Goal: Transaction & Acquisition: Purchase product/service

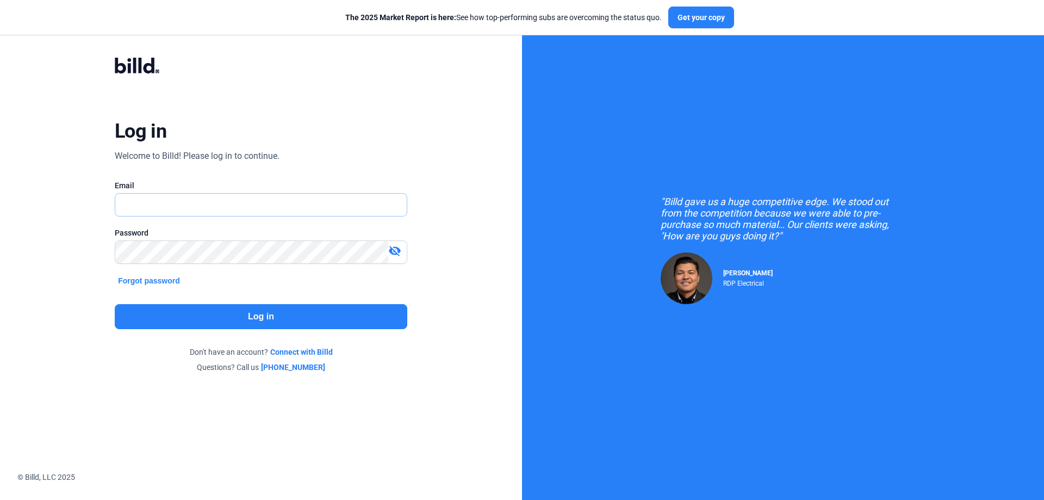
type input "[PERSON_NAME][EMAIL_ADDRESS][DOMAIN_NAME]"
click at [409, 77] on div "Log in Welcome to Billd! Please log in to continue. Email [PERSON_NAME][EMAIL_A…" at bounding box center [261, 214] width 376 height 357
click at [298, 323] on button "Log in" at bounding box center [261, 316] width 293 height 25
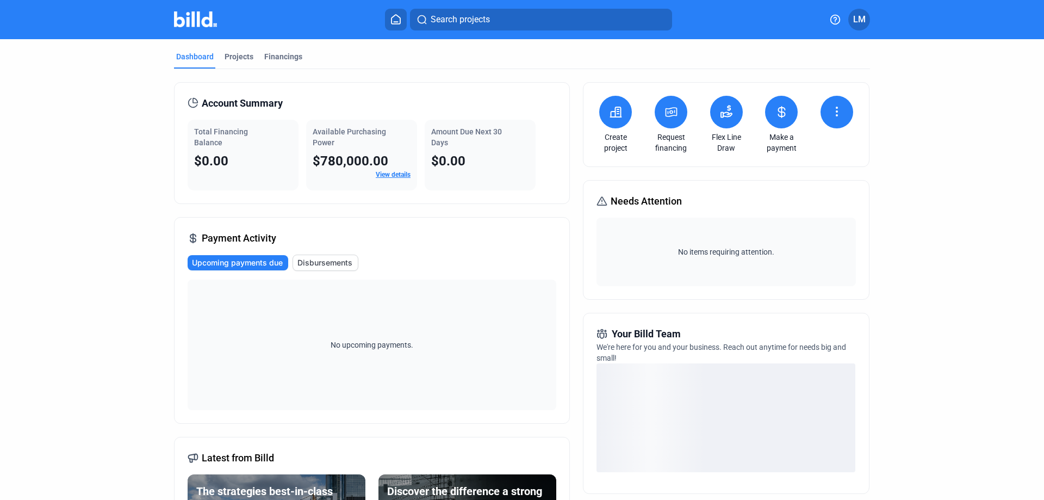
click at [679, 105] on button at bounding box center [671, 112] width 33 height 33
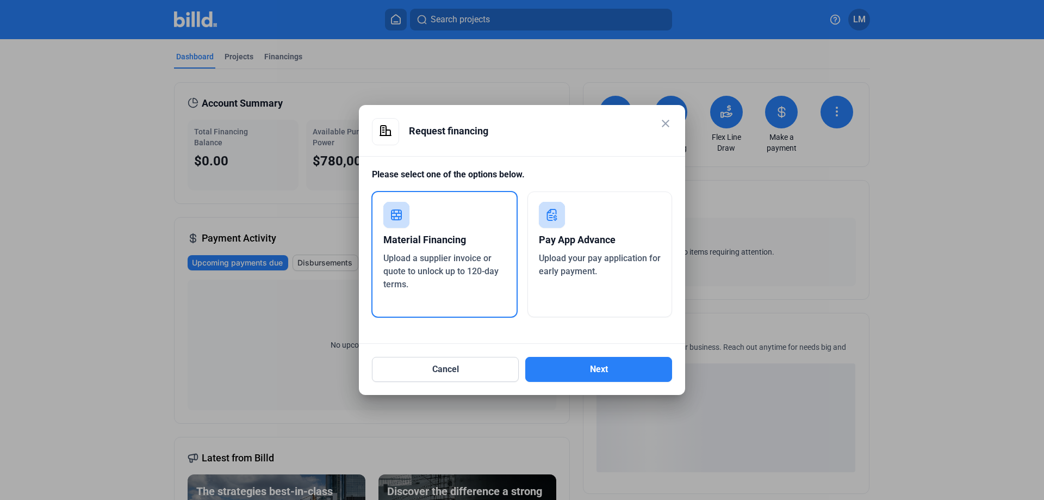
click at [608, 285] on div "Pay App Advance Upload your pay application for early payment." at bounding box center [599, 254] width 145 height 126
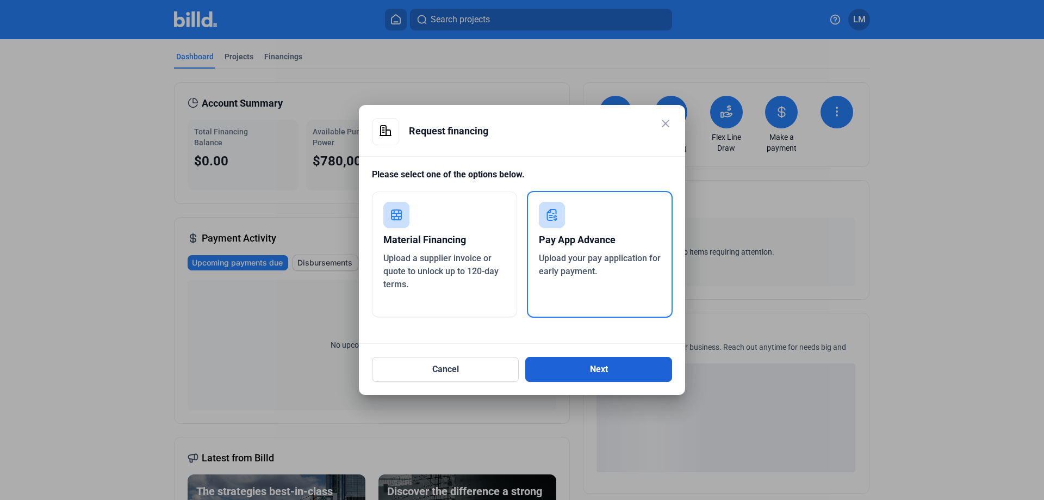
click at [607, 369] on button "Next" at bounding box center [598, 369] width 147 height 25
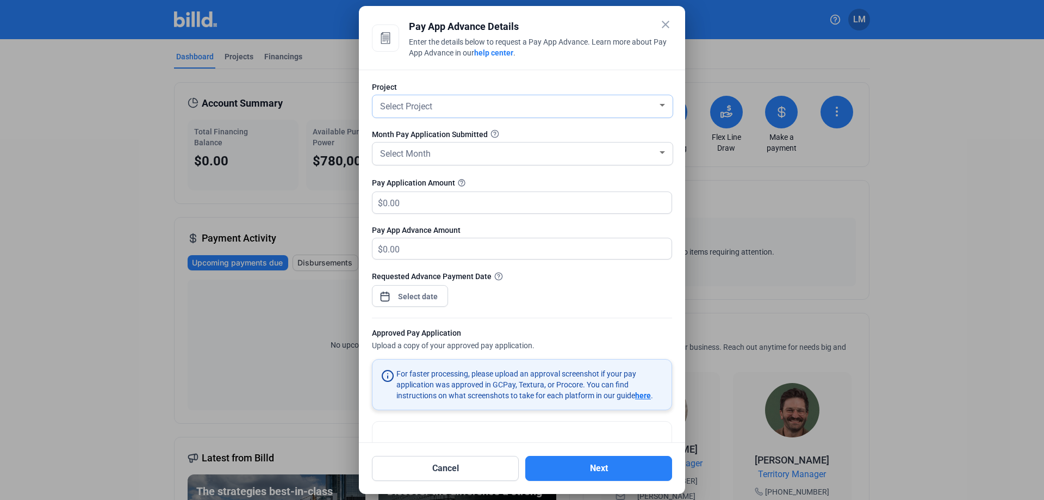
click at [550, 109] on div "Select Project" at bounding box center [517, 105] width 279 height 15
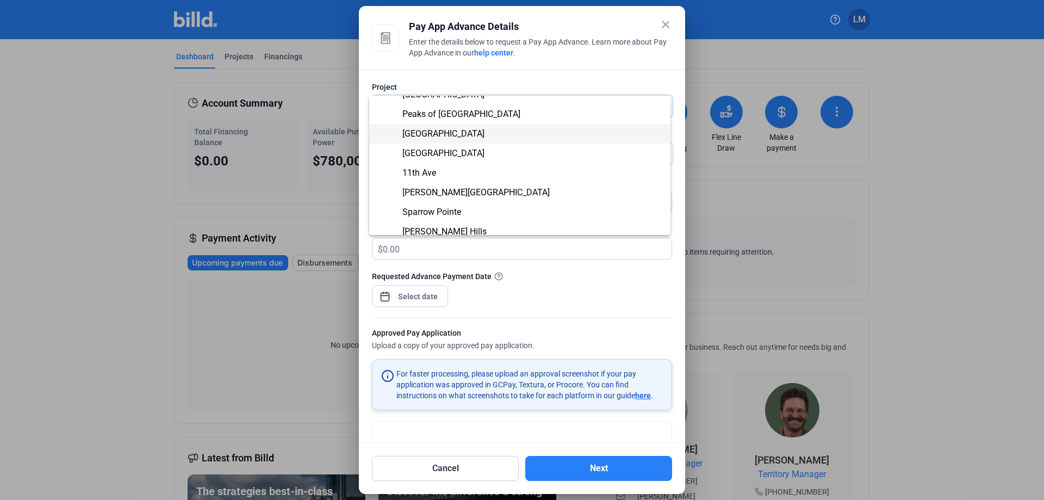
scroll to position [217, 0]
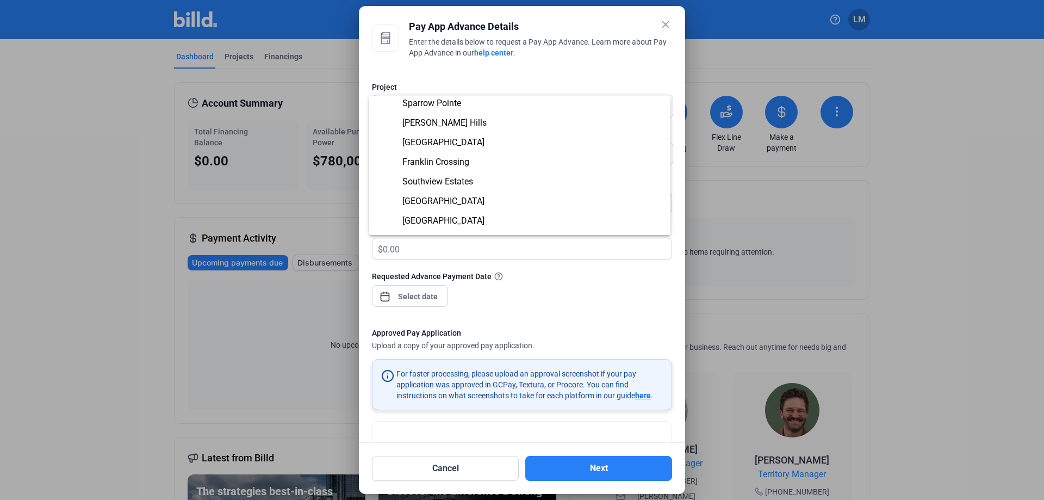
click at [668, 20] on div at bounding box center [522, 250] width 1044 height 500
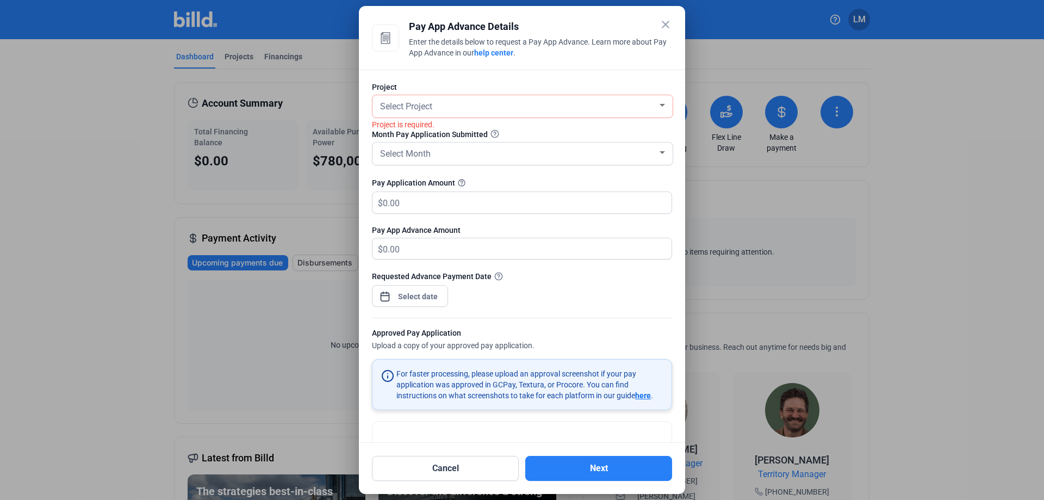
click at [662, 25] on mat-icon "close" at bounding box center [665, 24] width 13 height 13
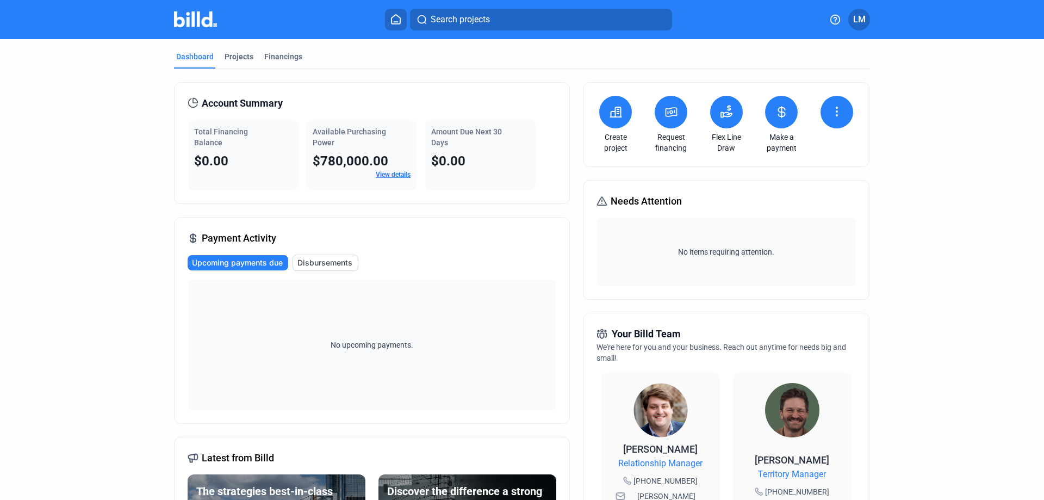
click at [945, 245] on dashboard "Dashboard Projects Financings Account Summary Total Financing Balance $0.00 Ava…" at bounding box center [522, 419] width 940 height 761
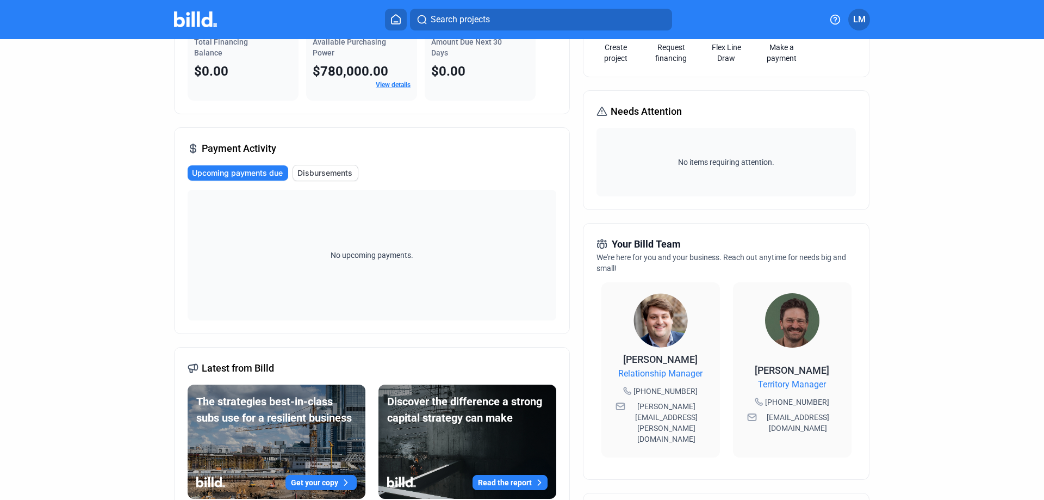
scroll to position [0, 0]
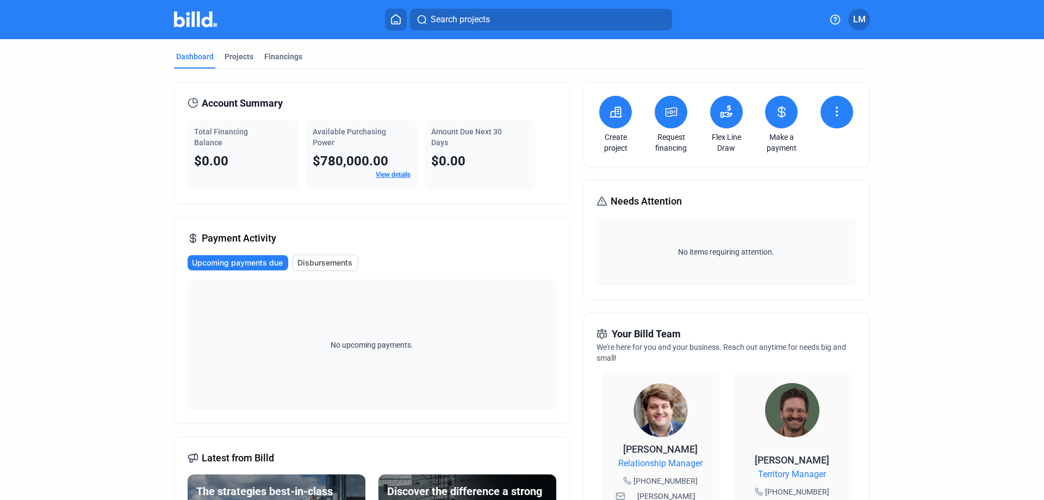
click at [82, 249] on dashboard "Dashboard Projects Financings Account Summary Total Financing Balance $0.00 Ava…" at bounding box center [522, 419] width 940 height 761
click at [611, 112] on icon at bounding box center [616, 112] width 11 height 10
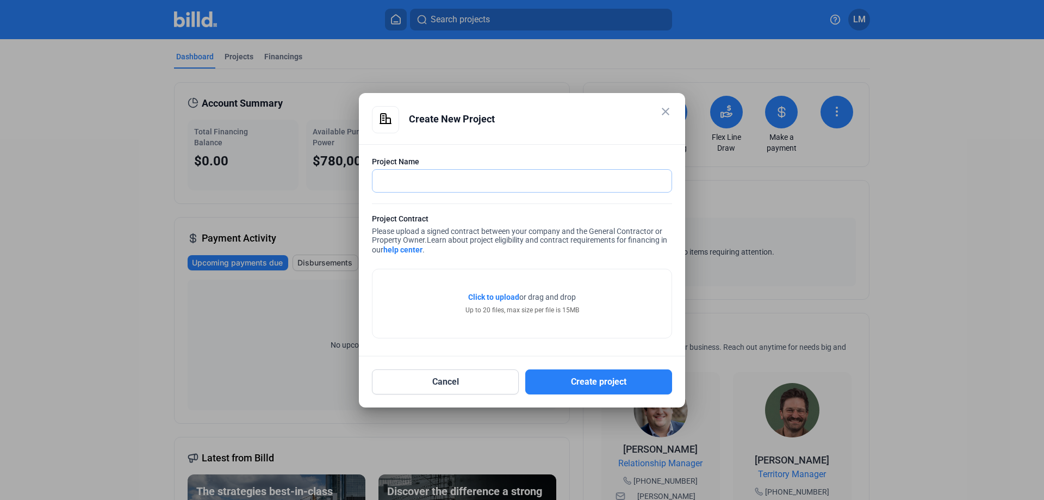
click at [531, 182] on input "text" at bounding box center [515, 181] width 287 height 22
type input "Peaks of [PERSON_NAME]"
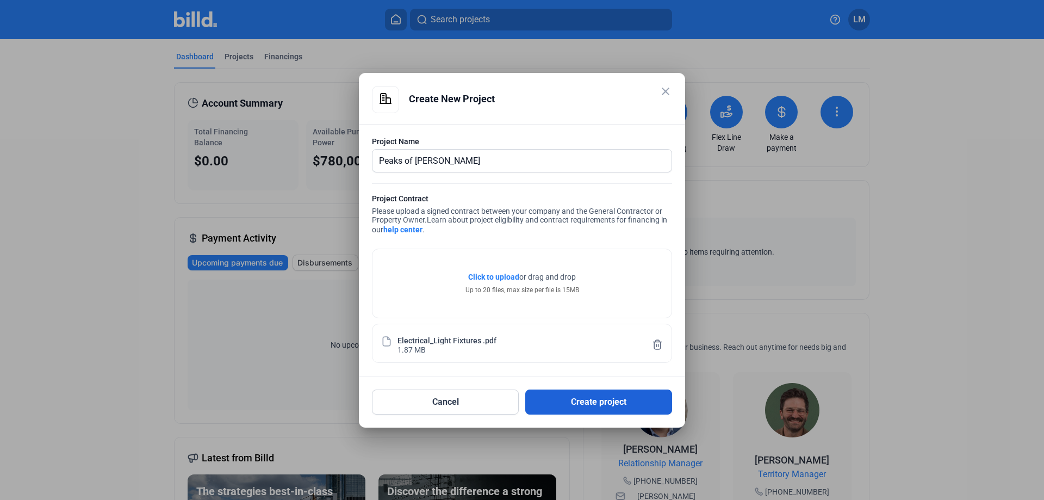
click at [563, 399] on button "Create project" at bounding box center [598, 401] width 147 height 25
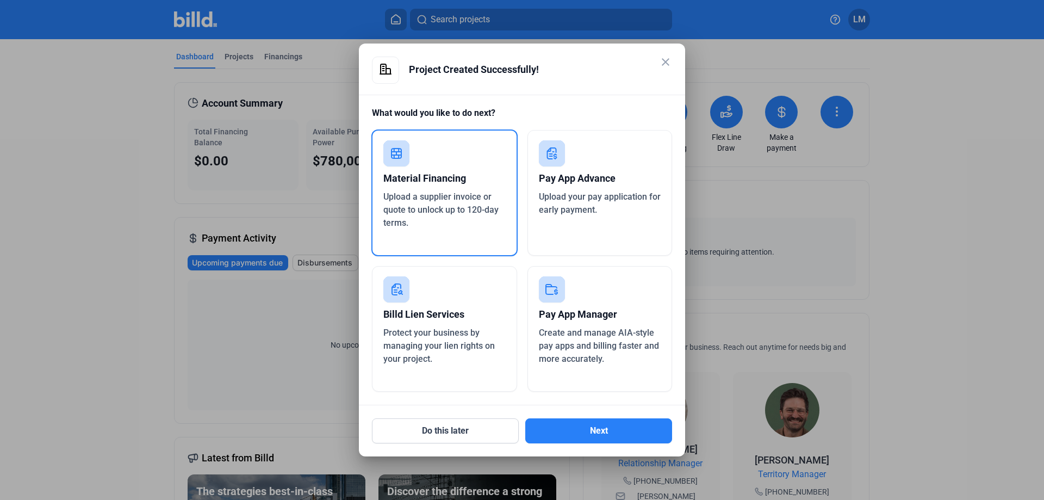
click at [570, 209] on span "Upload your pay application for early payment." at bounding box center [600, 202] width 122 height 23
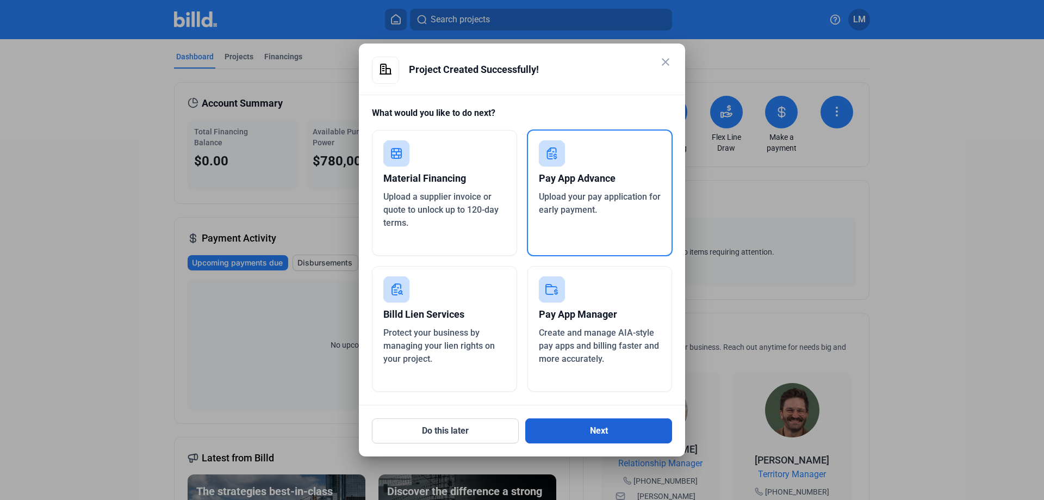
click at [604, 428] on button "Next" at bounding box center [598, 430] width 147 height 25
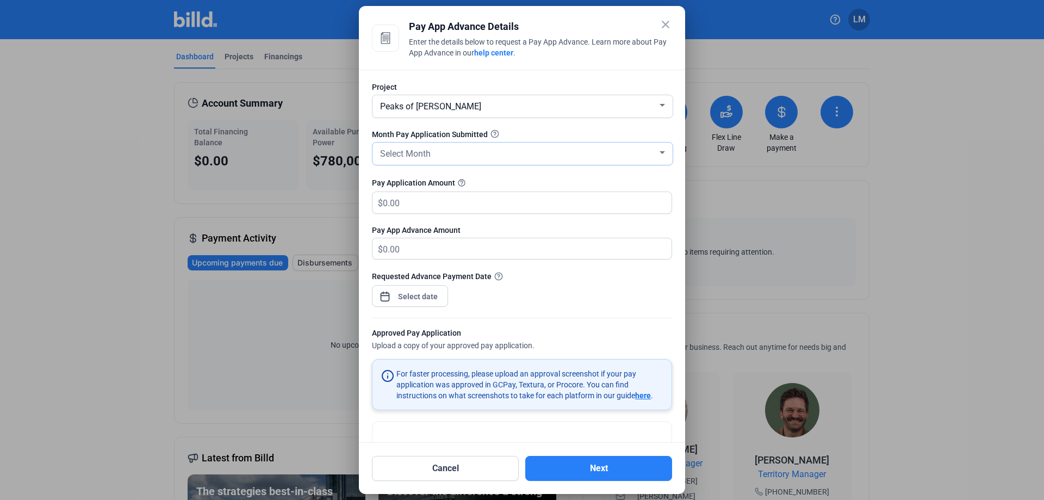
click at [483, 148] on div "Select Month" at bounding box center [517, 152] width 279 height 15
click at [411, 195] on span "AUG" at bounding box center [520, 194] width 284 height 20
click at [553, 189] on div "Pay Application Amount help_outline $" at bounding box center [522, 200] width 300 height 48
click at [549, 198] on input "text" at bounding box center [521, 202] width 276 height 21
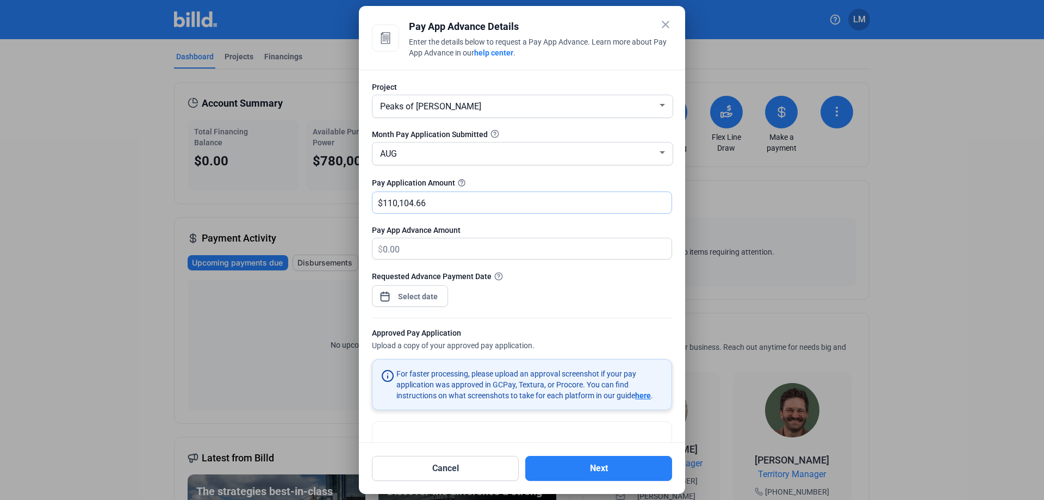
type input "110,104.66"
click at [440, 288] on div at bounding box center [418, 297] width 47 height 20
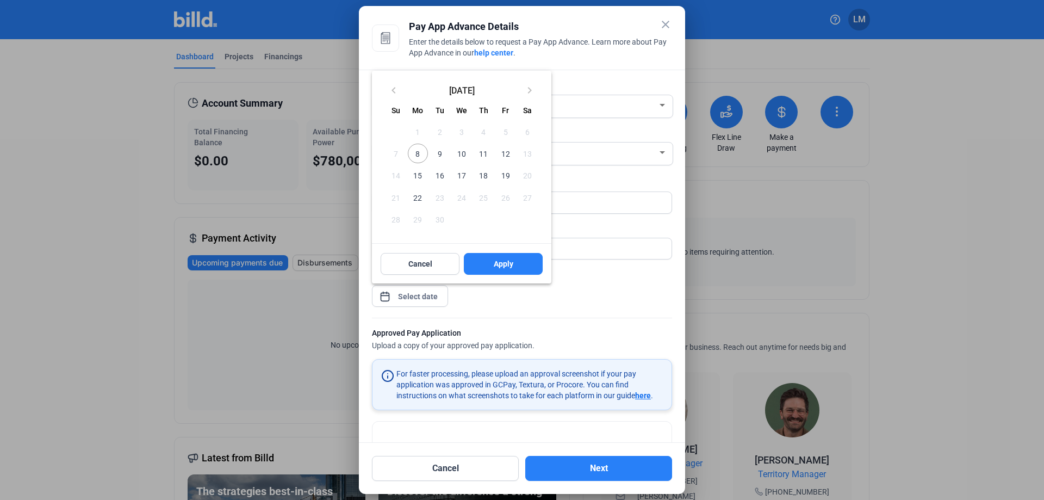
click at [432, 295] on div at bounding box center [522, 250] width 1044 height 500
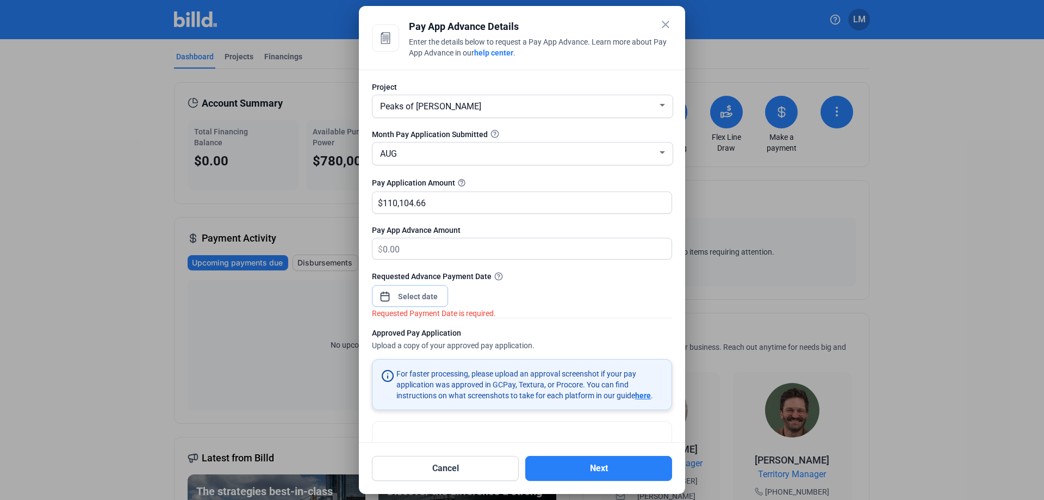
click at [432, 295] on input at bounding box center [418, 296] width 47 height 13
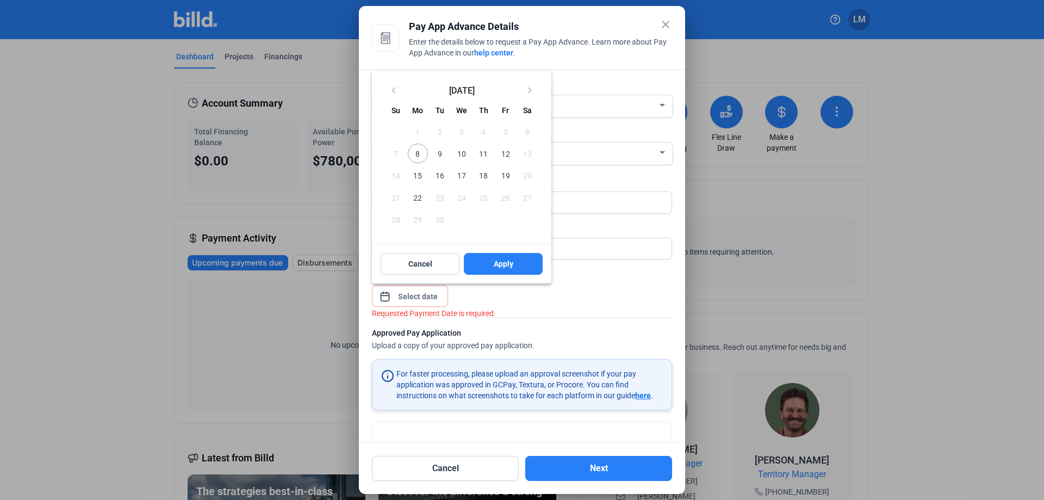
click at [424, 155] on span "8" at bounding box center [418, 154] width 20 height 20
click at [492, 264] on button "Apply" at bounding box center [503, 264] width 79 height 22
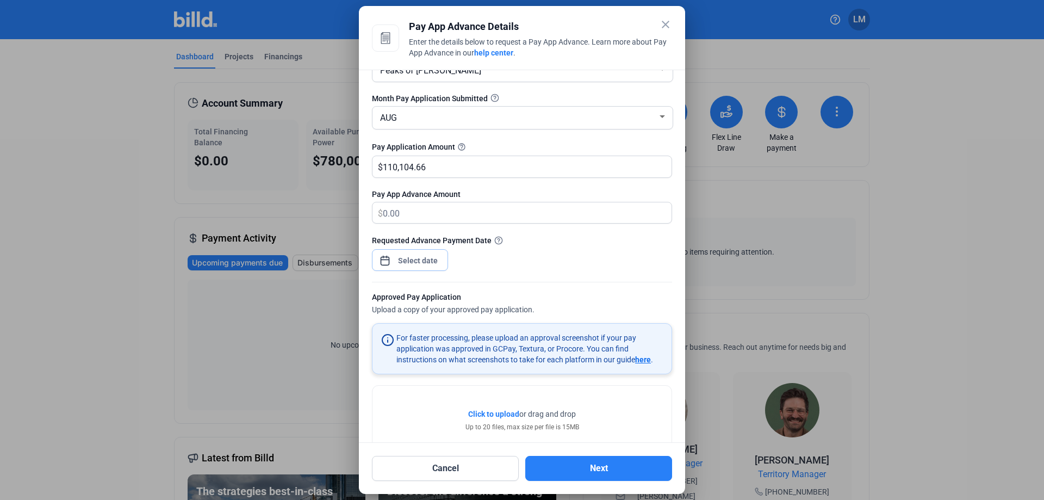
scroll to position [67, 0]
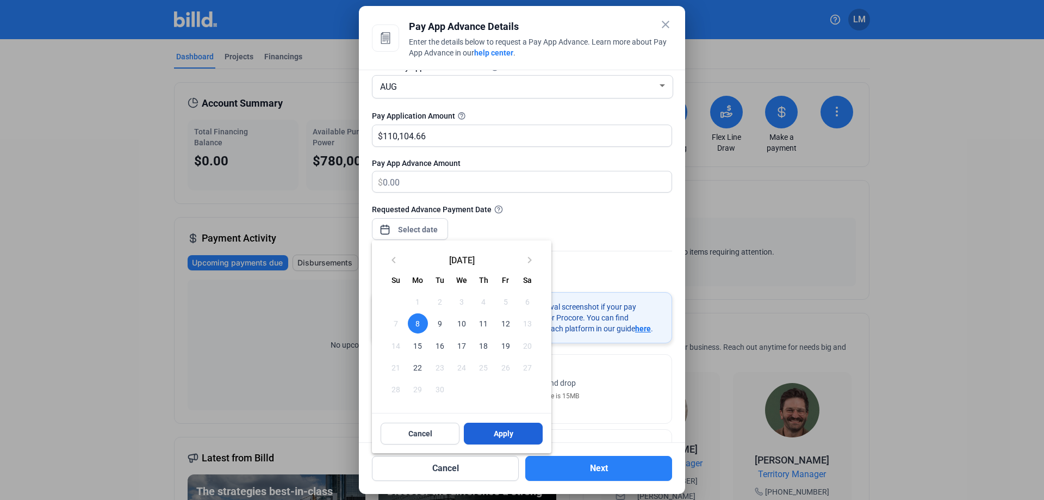
click at [508, 428] on button "Apply" at bounding box center [503, 433] width 79 height 22
click at [520, 434] on button "Apply" at bounding box center [503, 433] width 79 height 22
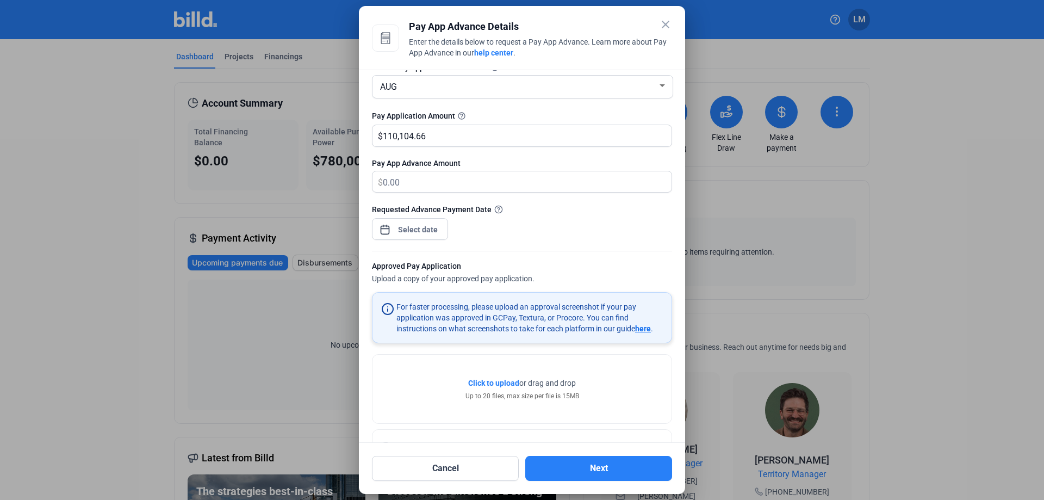
click at [503, 381] on span "Click to upload" at bounding box center [493, 382] width 51 height 9
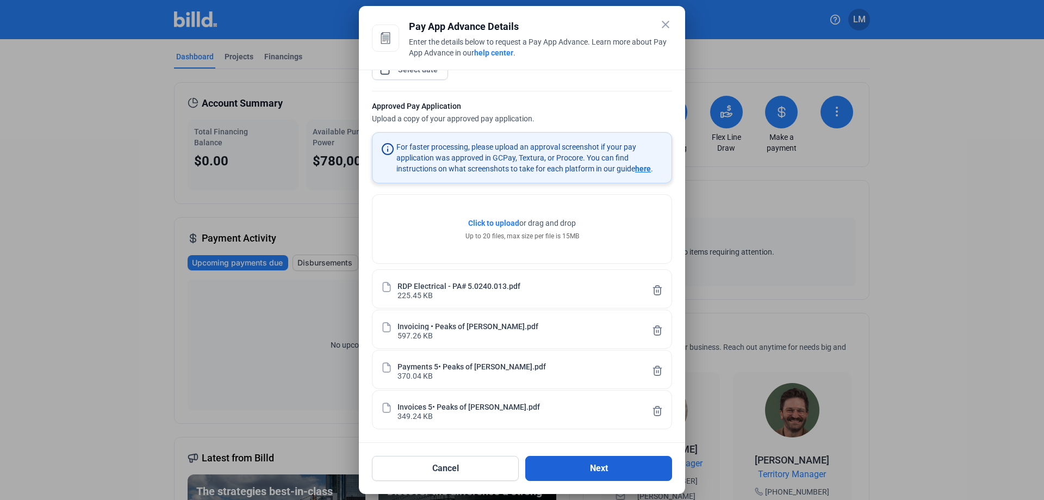
click at [615, 472] on button "Next" at bounding box center [598, 468] width 147 height 25
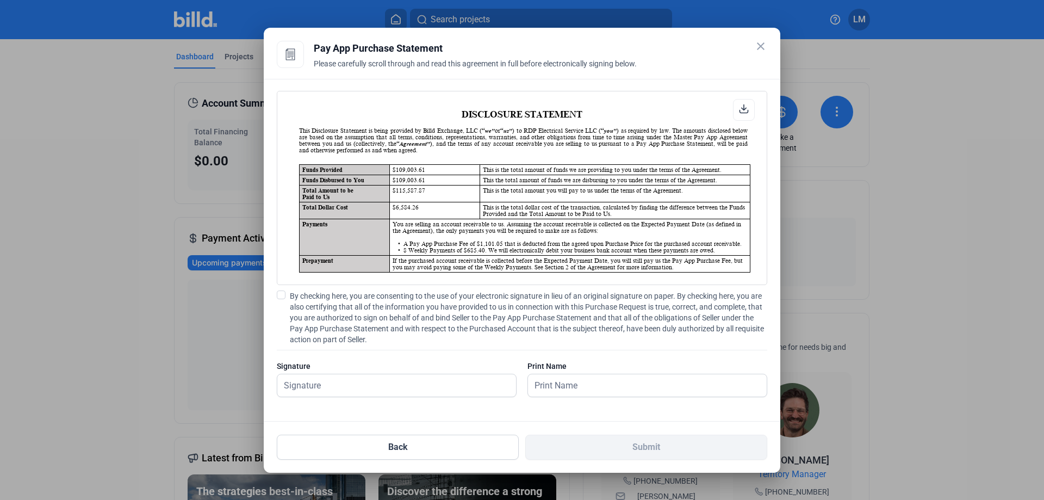
scroll to position [1, 0]
drag, startPoint x: 281, startPoint y: 295, endPoint x: 288, endPoint y: 298, distance: 7.1
click at [281, 295] on span at bounding box center [281, 294] width 9 height 9
click at [0, 0] on input "By checking here, you are consenting to the use of your electronic signature in…" at bounding box center [0, 0] width 0 height 0
click at [349, 385] on input "text" at bounding box center [390, 385] width 227 height 22
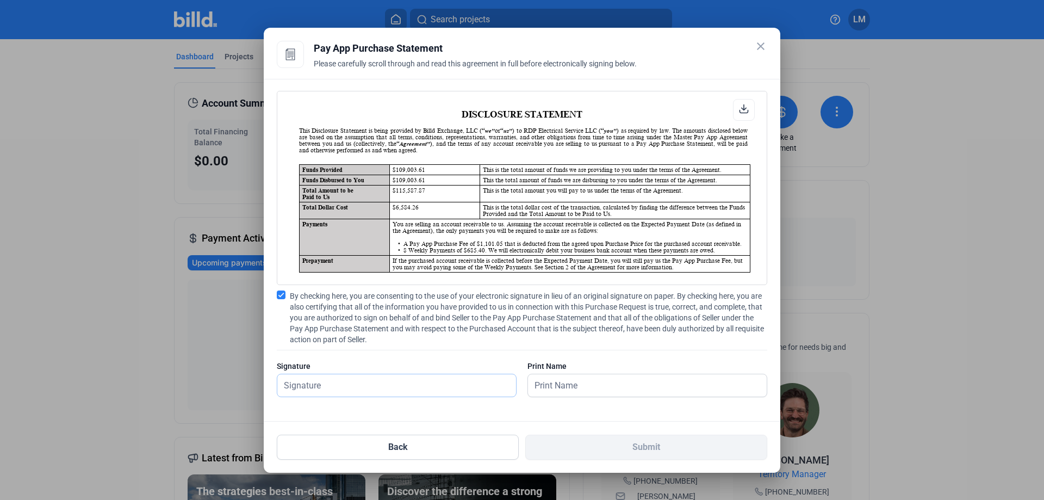
type input "[PERSON_NAME]"
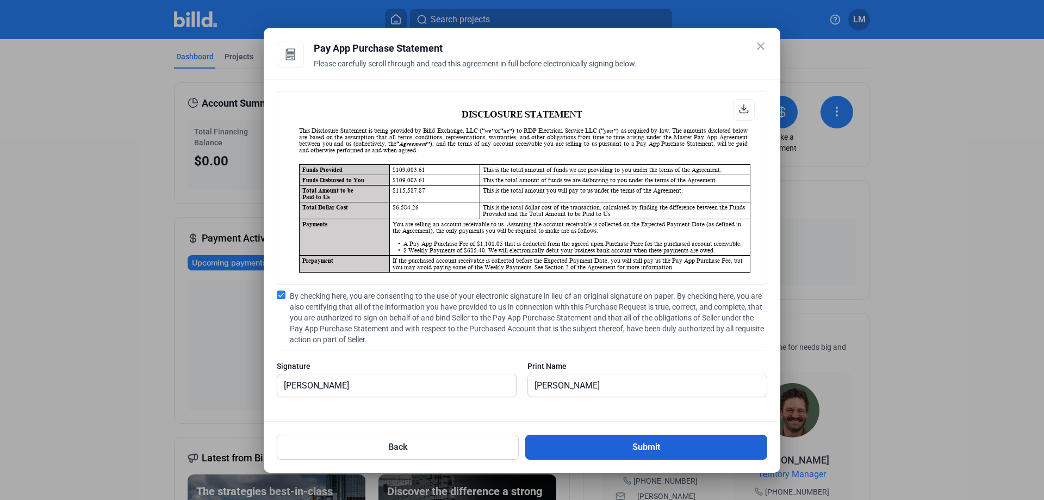
click at [613, 450] on button "Submit" at bounding box center [646, 446] width 242 height 25
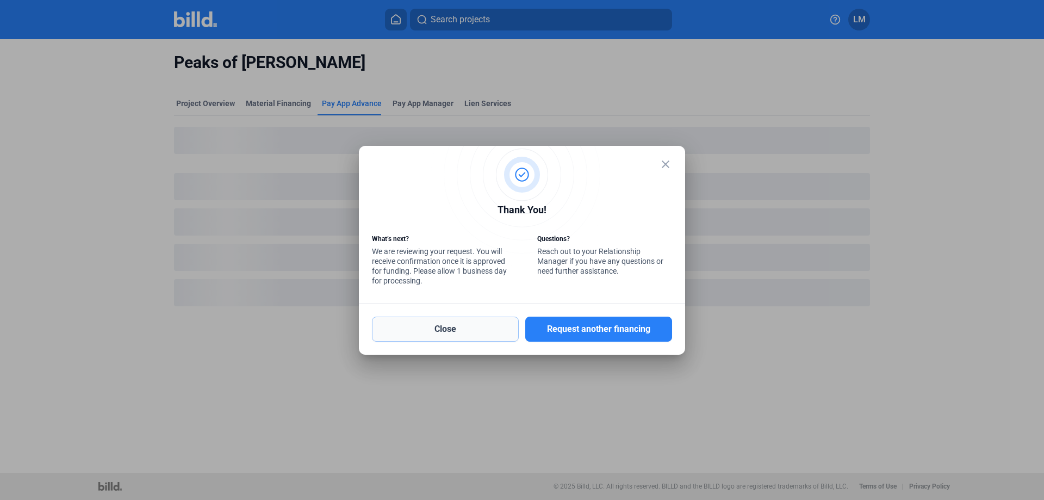
click at [472, 334] on button "Close" at bounding box center [445, 328] width 147 height 25
